Goal: Task Accomplishment & Management: Manage account settings

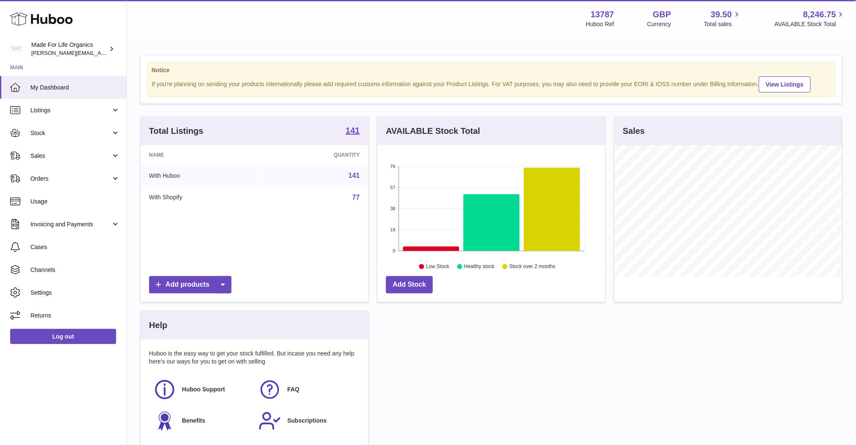
scroll to position [131, 228]
click at [98, 134] on span "Stock" at bounding box center [70, 133] width 81 height 8
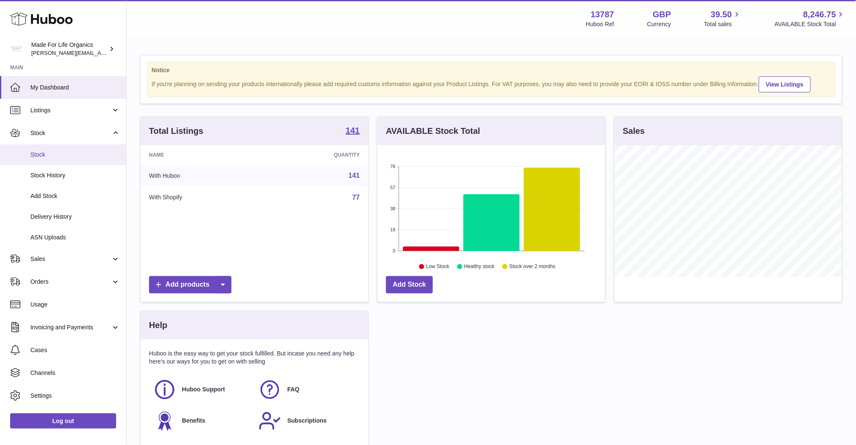
click at [72, 157] on span "Stock" at bounding box center [74, 155] width 89 height 8
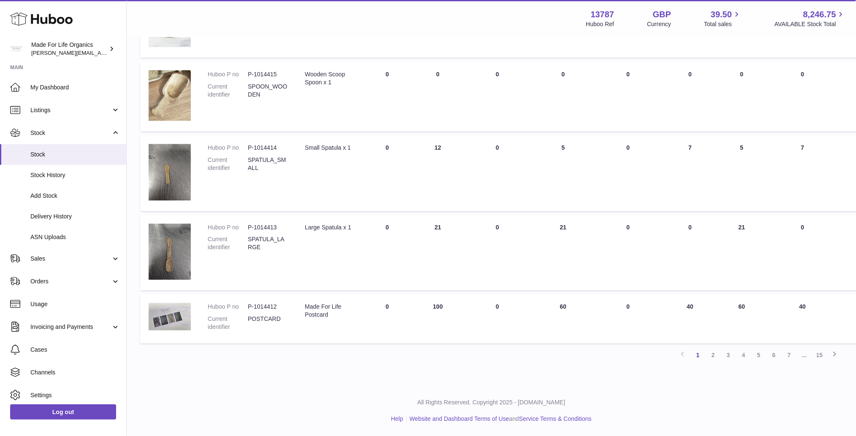
scroll to position [496, 0]
click at [714, 357] on link "2" at bounding box center [712, 355] width 15 height 15
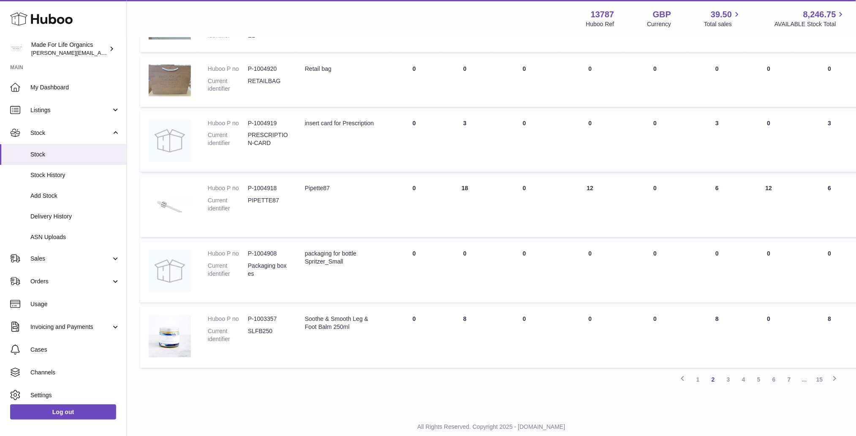
scroll to position [485, 0]
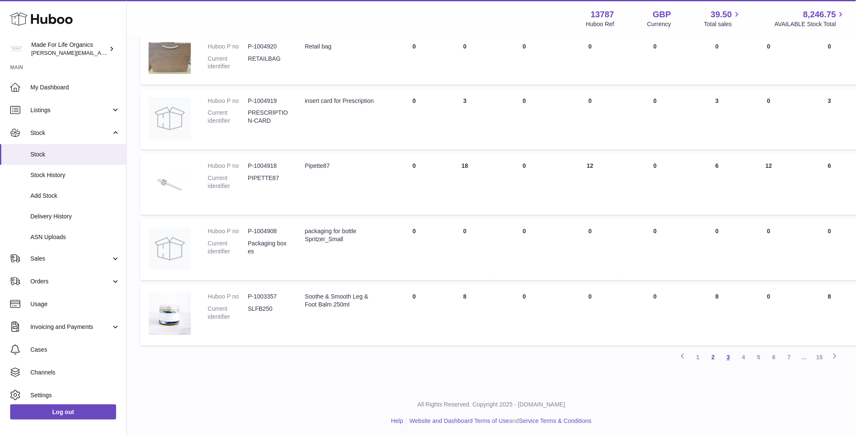
click at [730, 356] on link "3" at bounding box center [728, 357] width 15 height 15
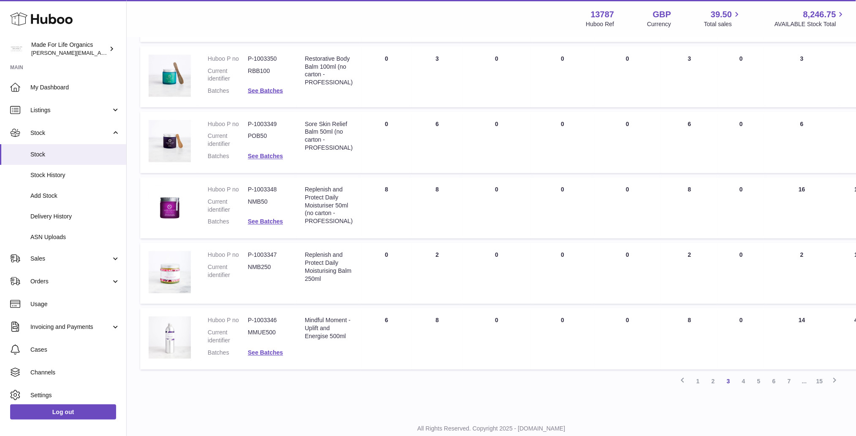
scroll to position [474, 0]
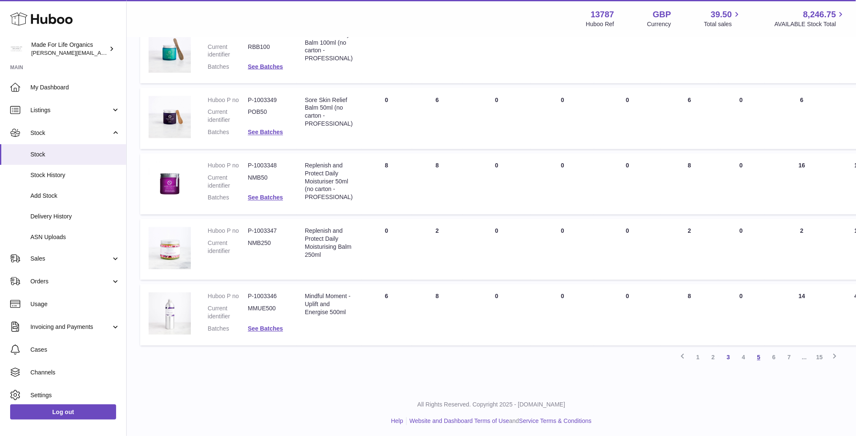
click at [759, 357] on link "5" at bounding box center [758, 357] width 15 height 15
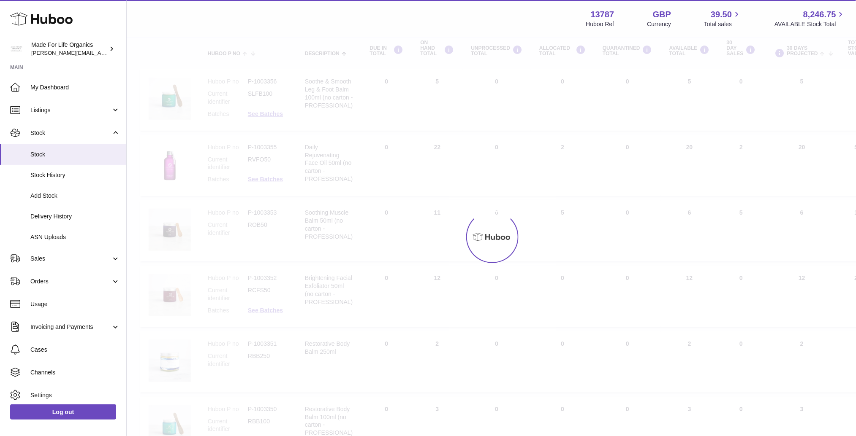
scroll to position [38, 0]
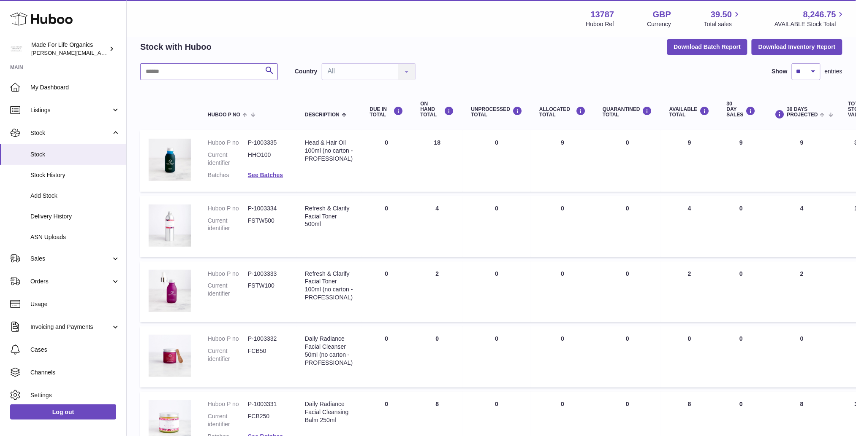
click at [187, 70] on input "text" at bounding box center [209, 71] width 138 height 17
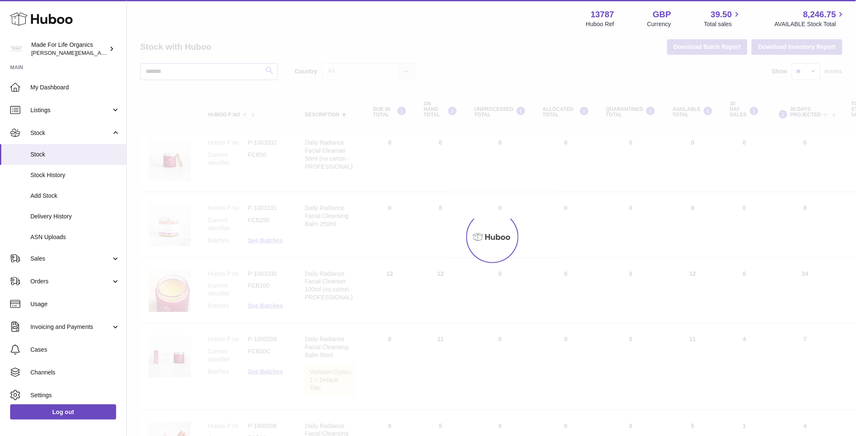
type input "*******"
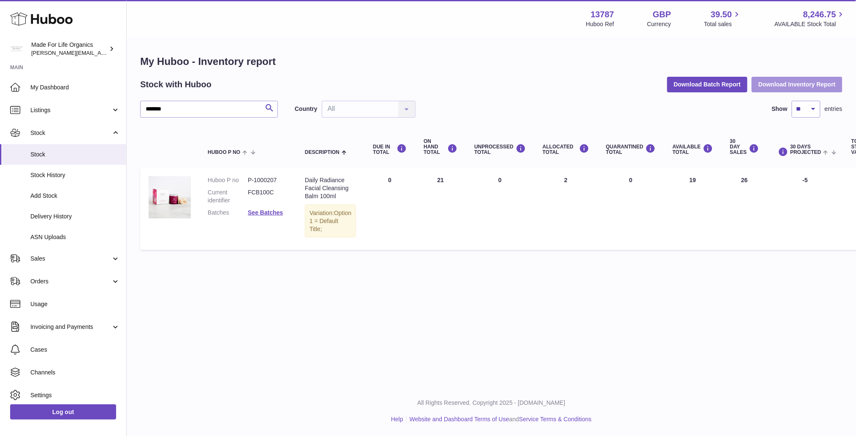
click at [775, 78] on button "Download Inventory Report" at bounding box center [796, 84] width 91 height 15
drag, startPoint x: 692, startPoint y: 172, endPoint x: 680, endPoint y: 176, distance: 11.9
click at [680, 176] on td "AVAILABLE Total 19" at bounding box center [692, 209] width 57 height 82
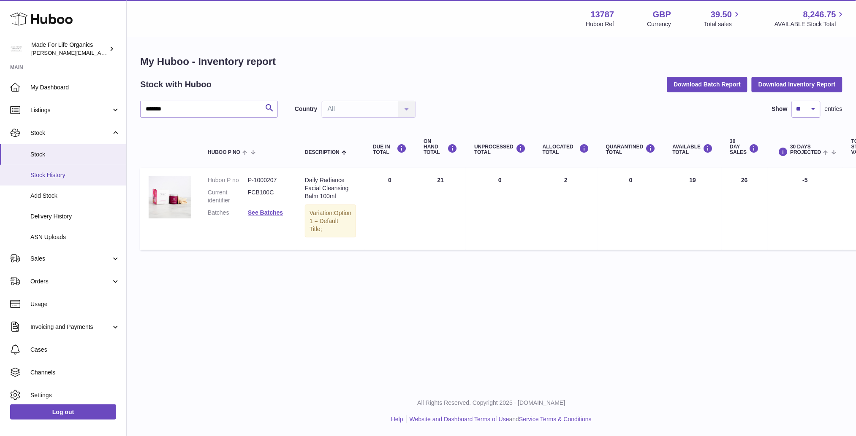
click at [48, 177] on span "Stock History" at bounding box center [74, 175] width 89 height 8
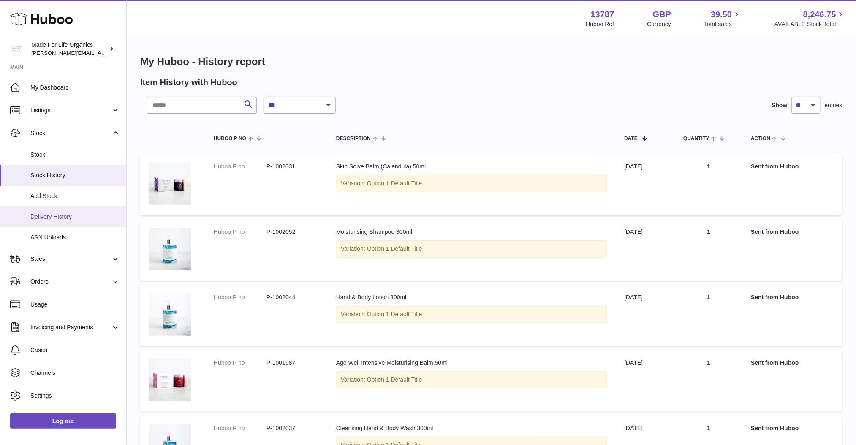
click at [88, 218] on span "Delivery History" at bounding box center [74, 217] width 89 height 8
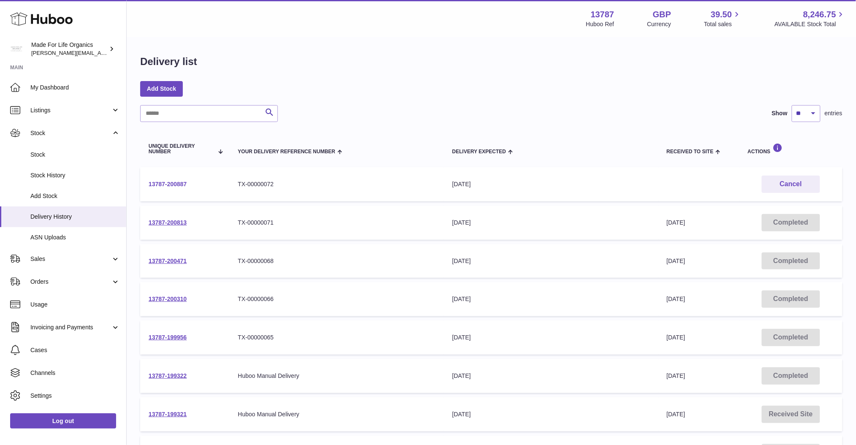
click at [171, 184] on link "13787-200887" at bounding box center [168, 184] width 38 height 7
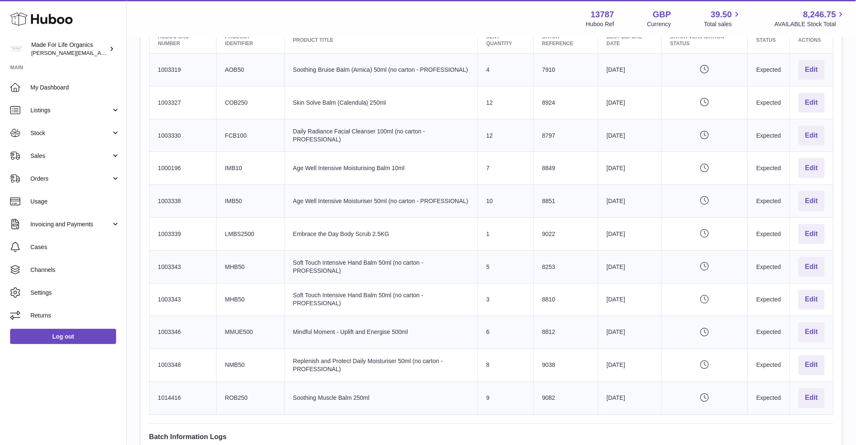
scroll to position [367, 0]
